Goal: Find specific page/section: Find specific page/section

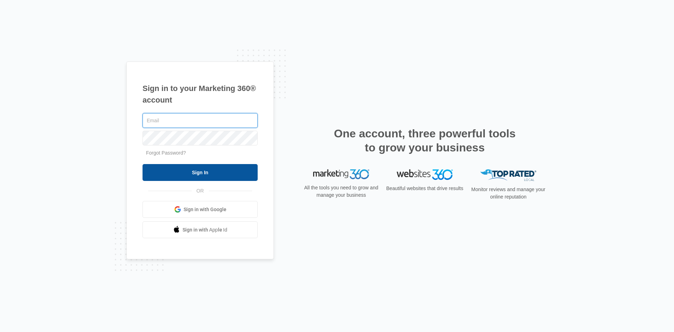
type input "[EMAIL_ADDRESS][DOMAIN_NAME]"
click at [209, 176] on input "Sign In" at bounding box center [199, 172] width 115 height 17
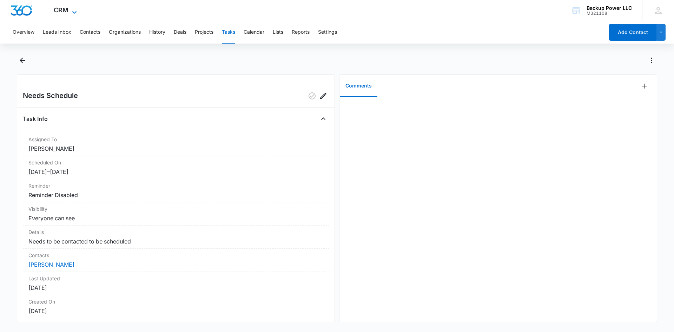
click at [72, 13] on icon at bounding box center [74, 12] width 8 height 8
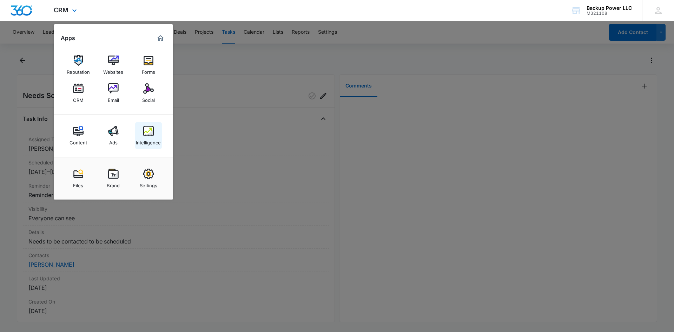
click at [158, 139] on div "Intelligence" at bounding box center [148, 140] width 25 height 9
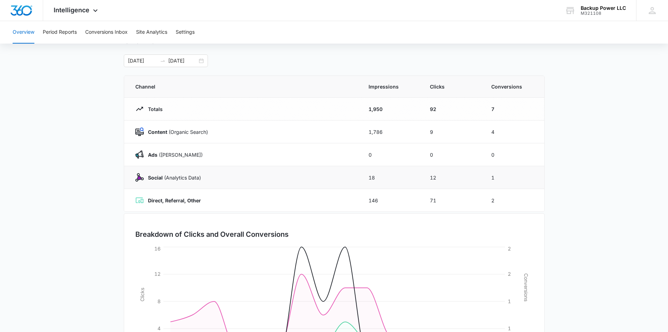
scroll to position [103, 0]
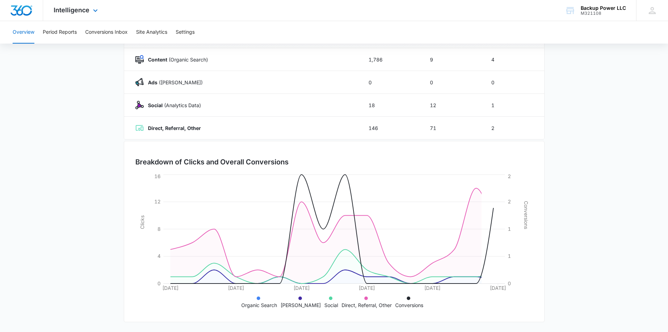
click at [67, 6] on div "Intelligence Apps Reputation Websites Forms CRM Email Social Content Ads Intell…" at bounding box center [76, 10] width 67 height 21
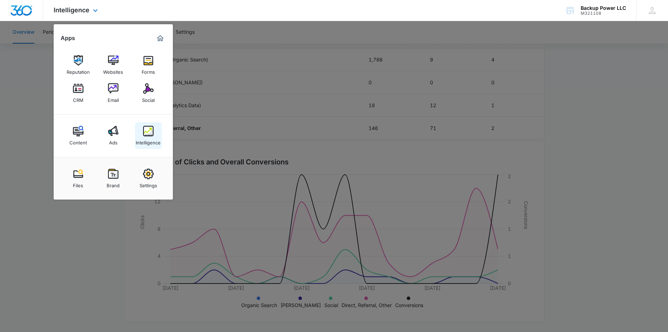
click at [156, 135] on link "Intelligence" at bounding box center [148, 135] width 27 height 27
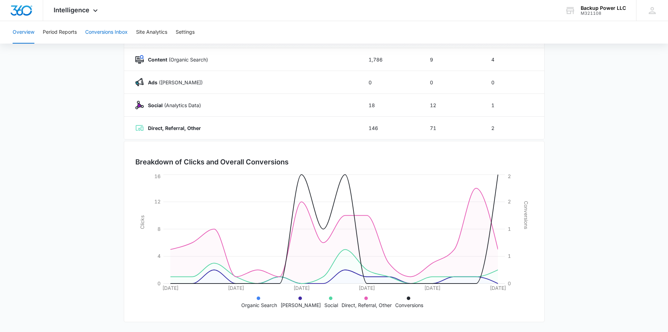
click at [113, 33] on button "Conversions Inbox" at bounding box center [106, 32] width 42 height 22
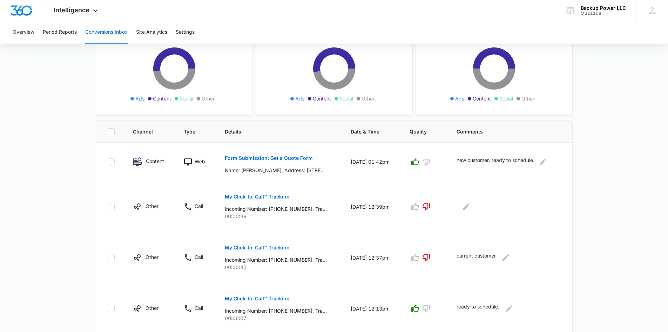
scroll to position [70, 0]
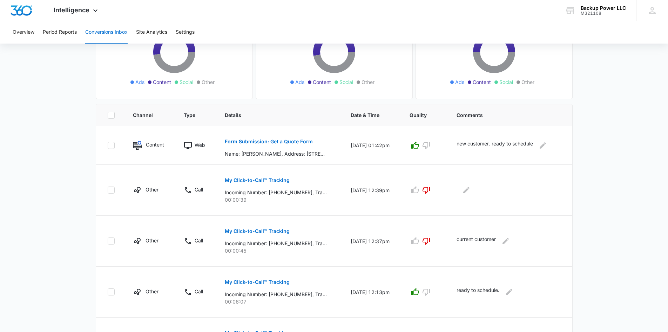
scroll to position [105, 0]
